Goal: Information Seeking & Learning: Learn about a topic

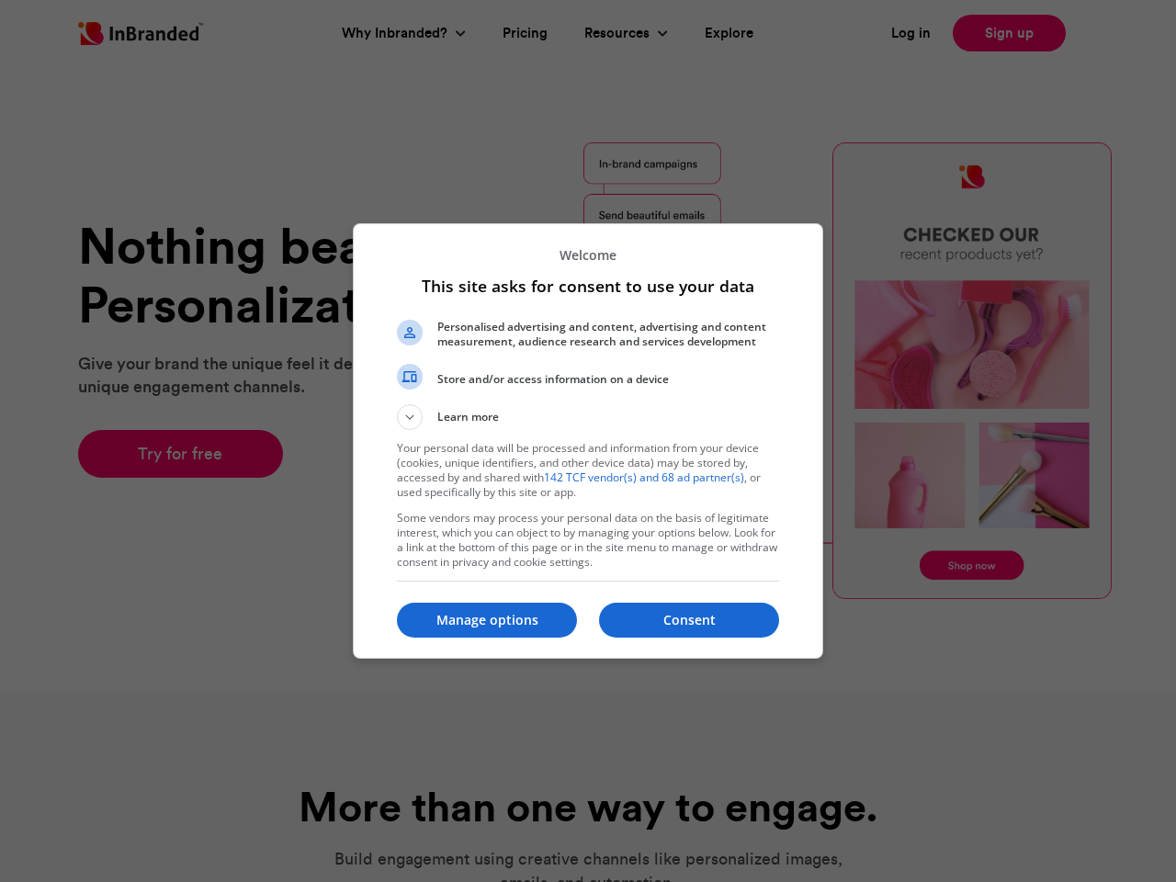
click at [588, 417] on button "Learn more" at bounding box center [588, 417] width 382 height 26
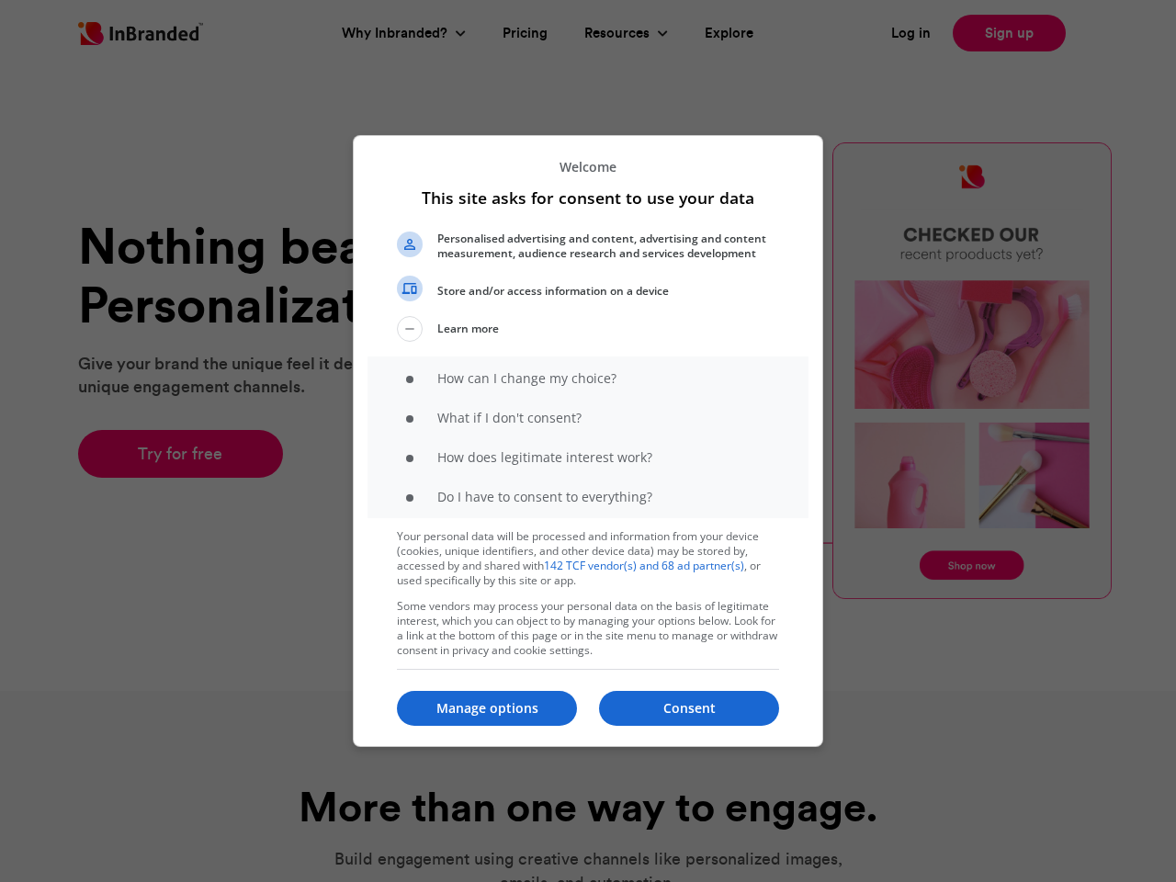
click at [647, 477] on li "How does legitimate interest work?" at bounding box center [588, 468] width 382 height 40
click at [689, 620] on p "Some vendors may process your personal data on the basis of legitimate interest…" at bounding box center [588, 628] width 382 height 59
click at [487, 620] on p "Some vendors may process your personal data on the basis of legitimate interest…" at bounding box center [588, 628] width 382 height 59
